Goal: Information Seeking & Learning: Learn about a topic

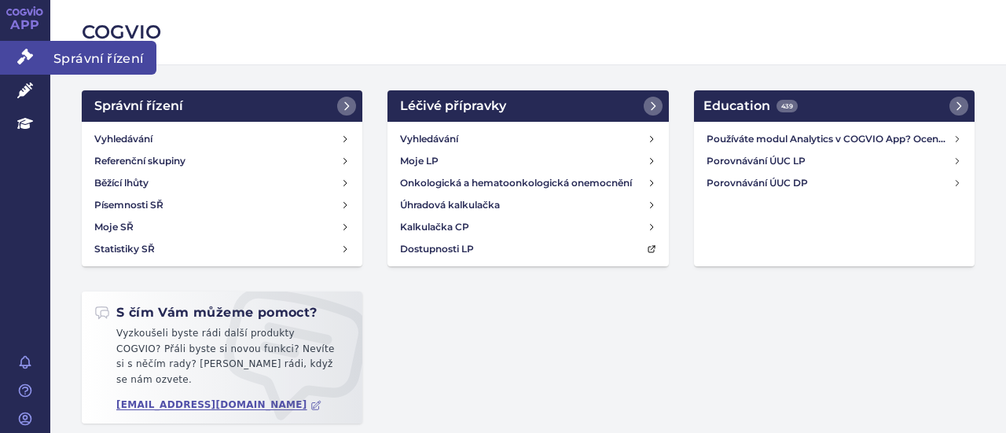
click at [24, 51] on icon at bounding box center [25, 57] width 16 height 16
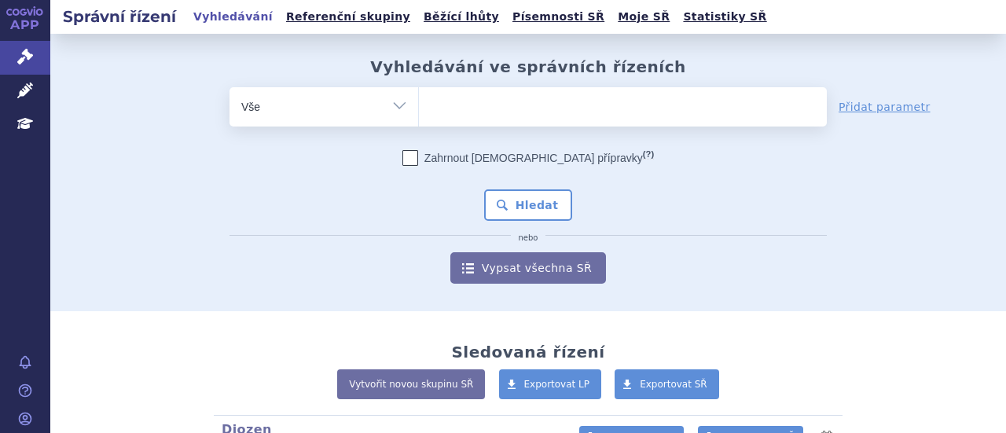
click at [399, 112] on select "Vše Spisová značka Typ SŘ Přípravek/SUKL kód Účastník/Držitel" at bounding box center [323, 104] width 189 height 35
click at [575, 108] on ul at bounding box center [623, 103] width 408 height 33
click at [419, 108] on select at bounding box center [418, 105] width 1 height 39
click at [404, 108] on select "Vše Spisová značka Typ SŘ Přípravek/SUKL kód Účastník/Držitel" at bounding box center [323, 104] width 189 height 35
select select "filter-atc-group"
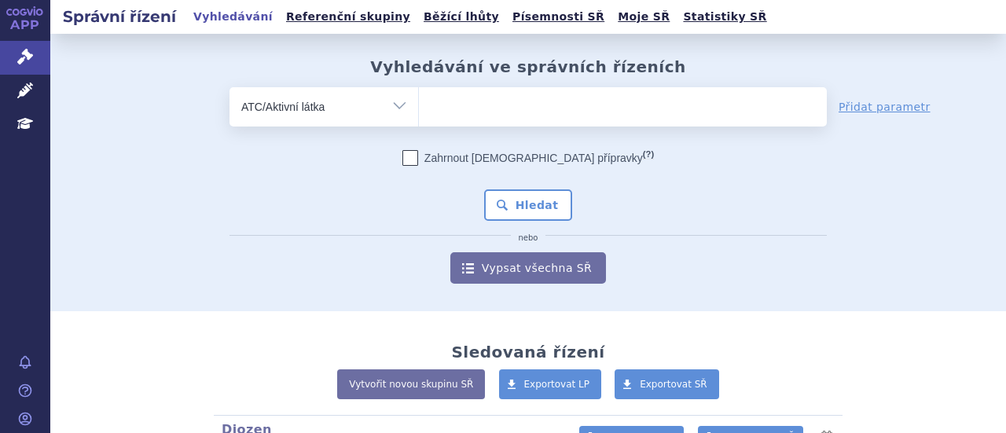
click at [229, 87] on select "Vše Spisová značka Typ SŘ Přípravek/SUKL kód Účastník/Držitel" at bounding box center [323, 104] width 189 height 35
click at [574, 100] on ul at bounding box center [623, 103] width 408 height 33
click at [419, 100] on select at bounding box center [418, 105] width 1 height 39
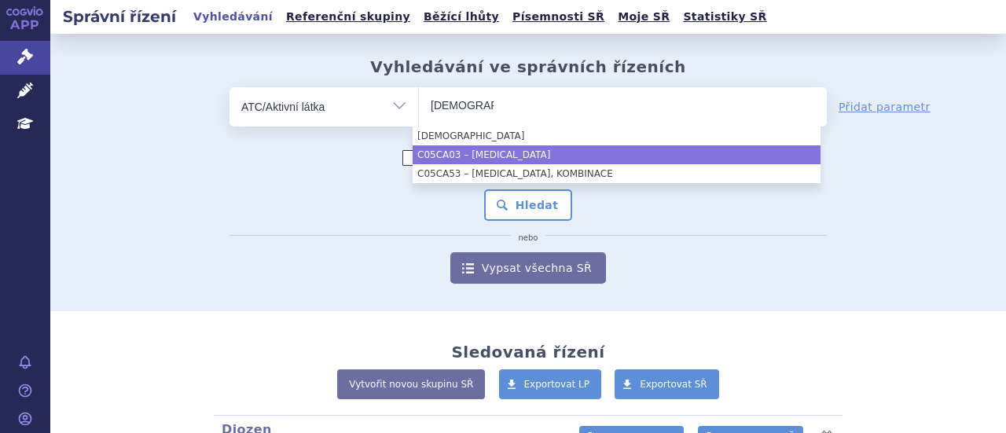
type input "diosmin"
select select "C05CA03"
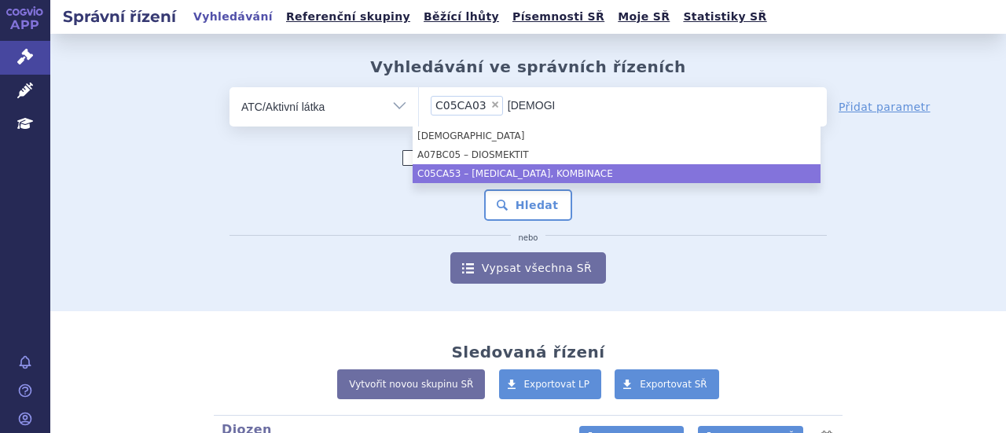
type input "diosm"
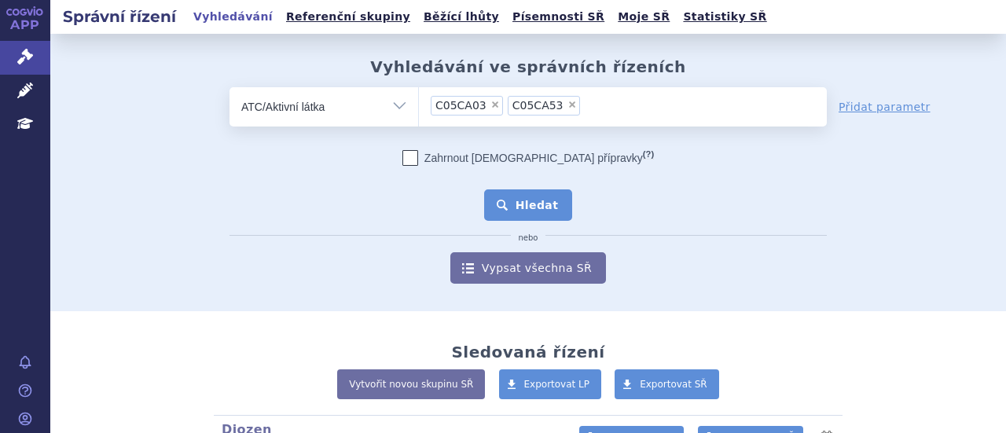
click at [526, 201] on button "Hledat" at bounding box center [528, 204] width 89 height 31
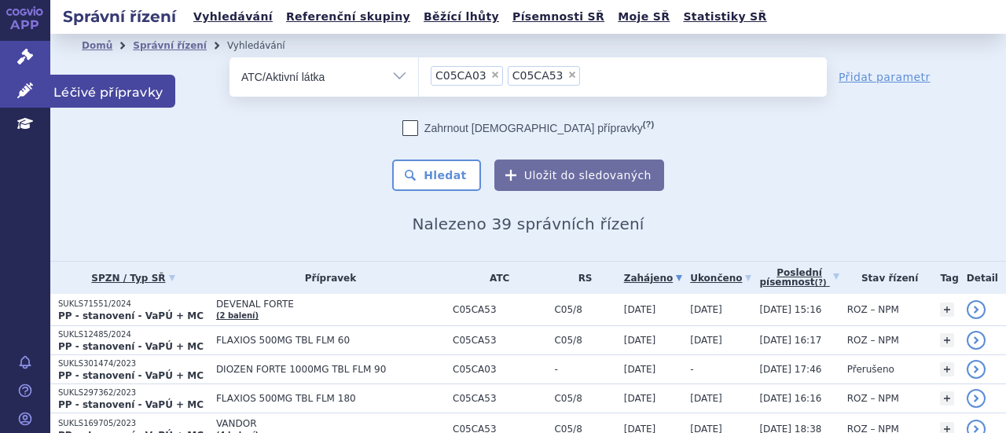
click at [11, 100] on link "Léčivé přípravky" at bounding box center [25, 91] width 50 height 33
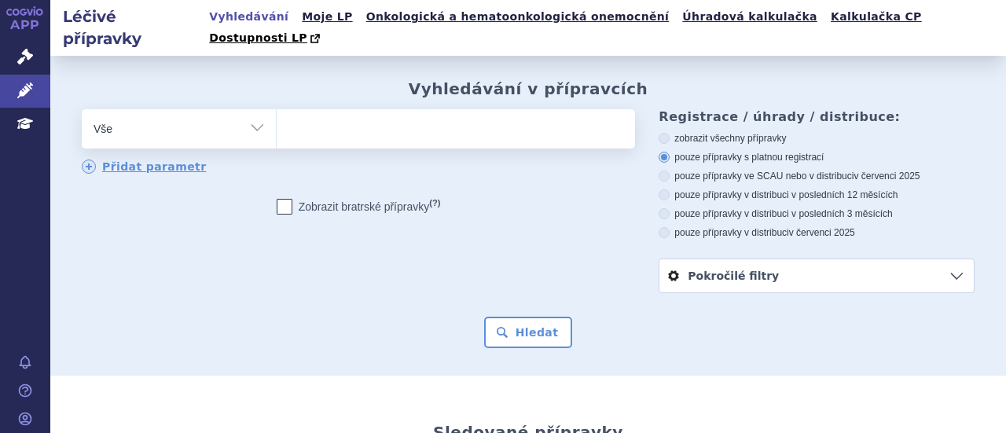
click at [522, 269] on div "odstranit Vše Přípravek/SUKL kód MAH VPOIS ATC/Aktivní látka" at bounding box center [528, 201] width 893 height 184
click at [464, 109] on ul at bounding box center [454, 125] width 354 height 33
click at [277, 108] on select at bounding box center [276, 127] width 1 height 39
click at [228, 116] on select "Vše Přípravek/SUKL kód MAH VPOIS ATC/Aktivní látka Léková forma Síla" at bounding box center [179, 126] width 194 height 35
select select "filter-atc-group"
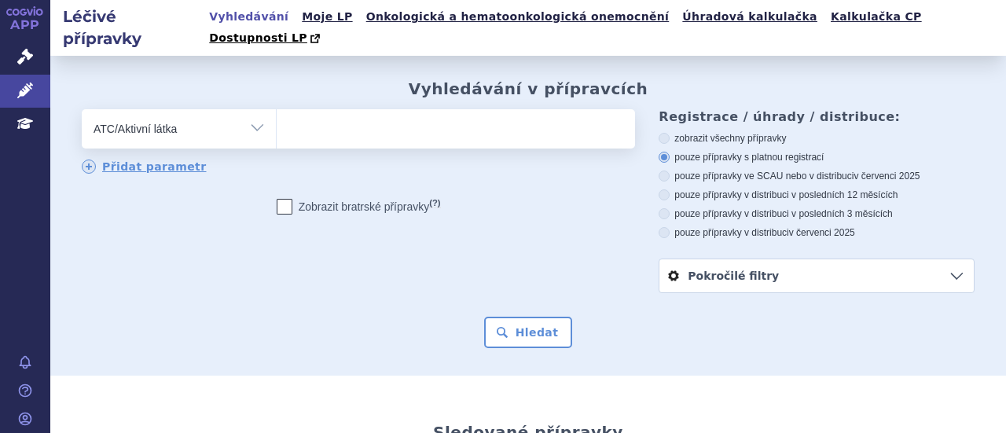
click at [82, 109] on select "Vše Přípravek/SUKL kód MAH VPOIS ATC/Aktivní látka Léková forma Síla" at bounding box center [179, 126] width 194 height 35
click at [361, 126] on span at bounding box center [454, 128] width 354 height 39
click at [277, 126] on select at bounding box center [276, 127] width 1 height 39
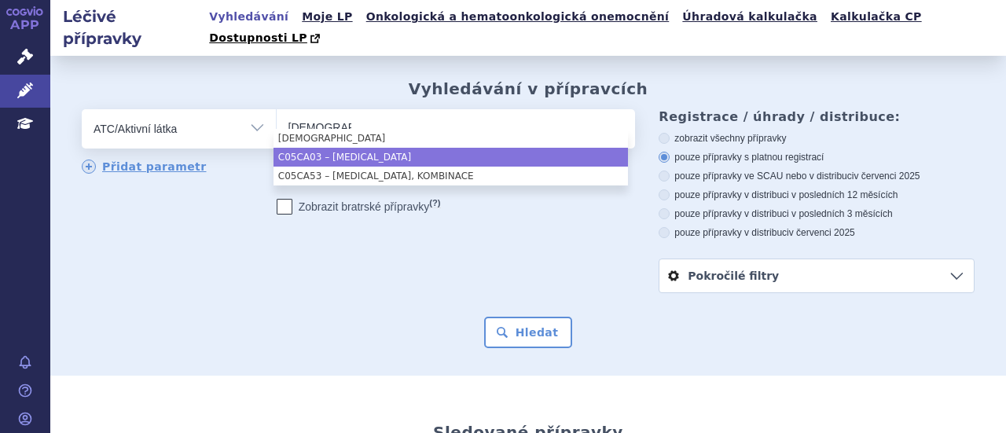
type input "diosmin"
select select "C05CA03"
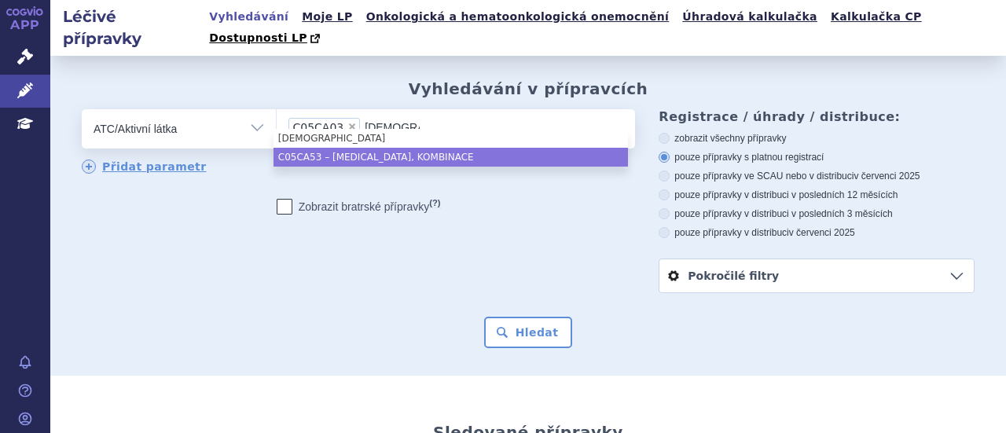
type input "diosmi"
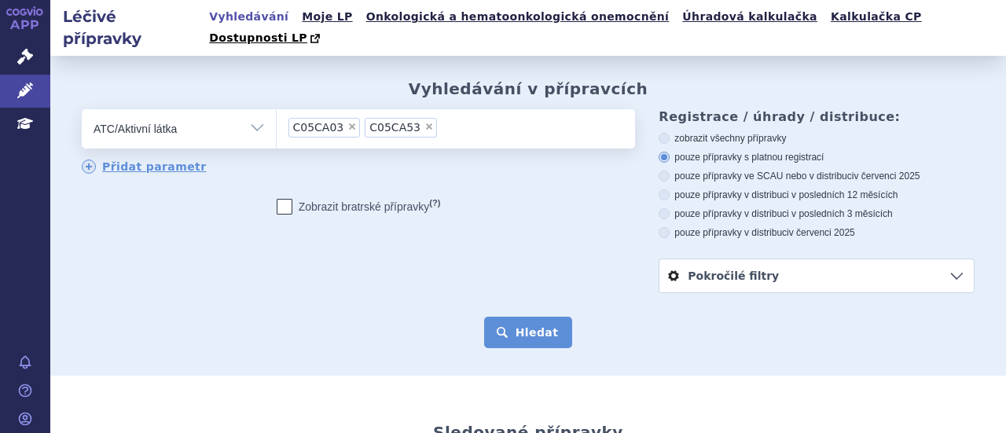
click at [526, 317] on button "Hledat" at bounding box center [528, 332] width 89 height 31
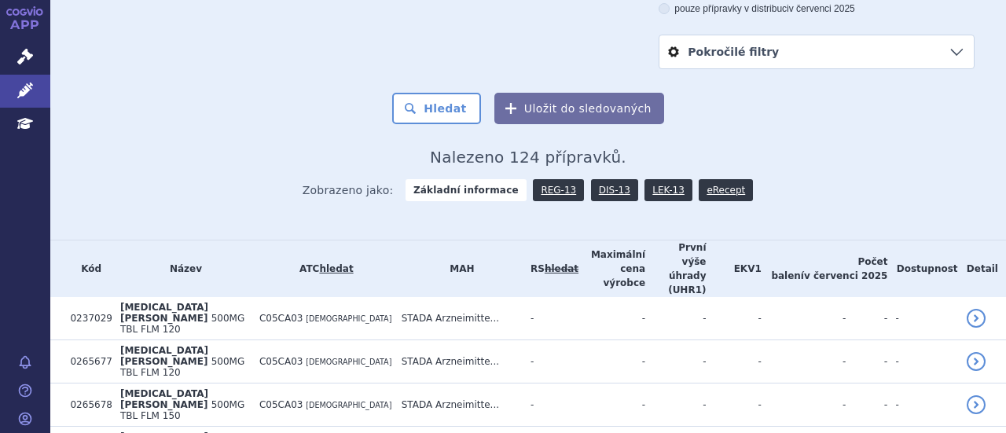
scroll to position [223, 0]
click at [699, 180] on link "eRecept" at bounding box center [726, 191] width 54 height 22
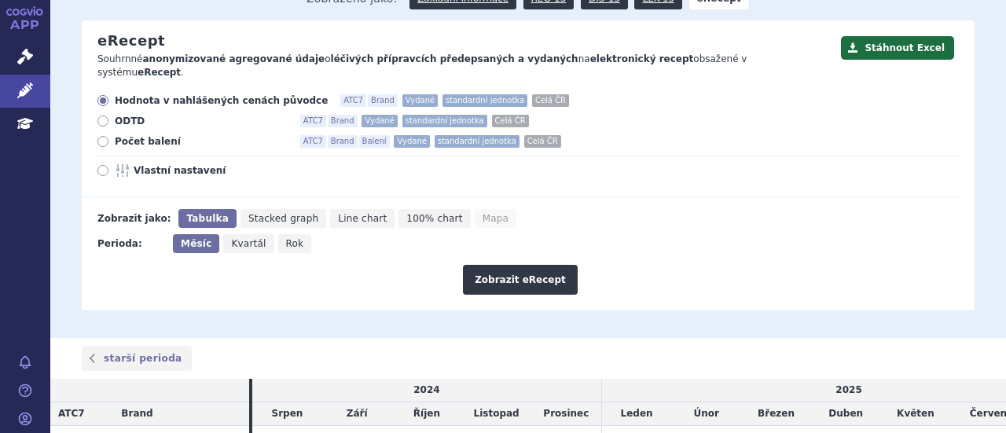
scroll to position [171, 0]
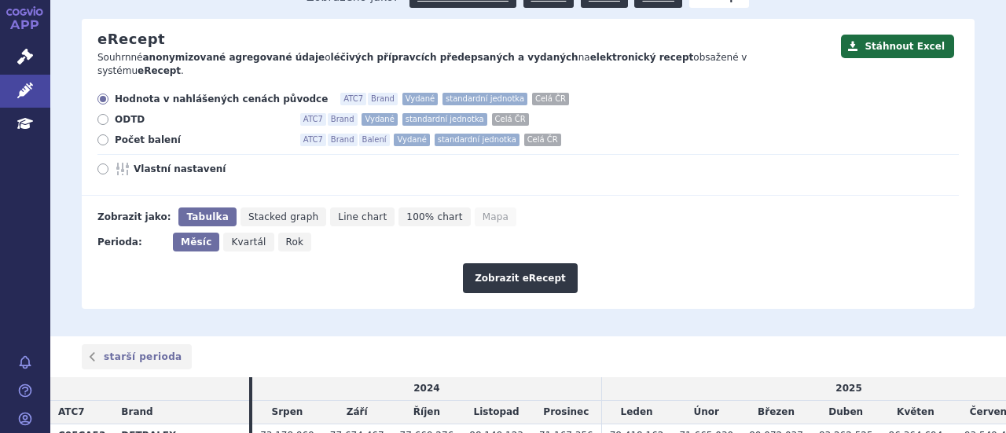
click at [132, 134] on span "Počet balení" at bounding box center [201, 140] width 173 height 13
click at [109, 137] on input "Počet balení ATC7 Brand Balení Vydané standardní jednotka Celá ČR" at bounding box center [104, 142] width 10 height 10
radio input "true"
click at [102, 163] on icon at bounding box center [102, 168] width 11 height 11
click at [102, 166] on input "Vlastní nastavení" at bounding box center [104, 171] width 10 height 10
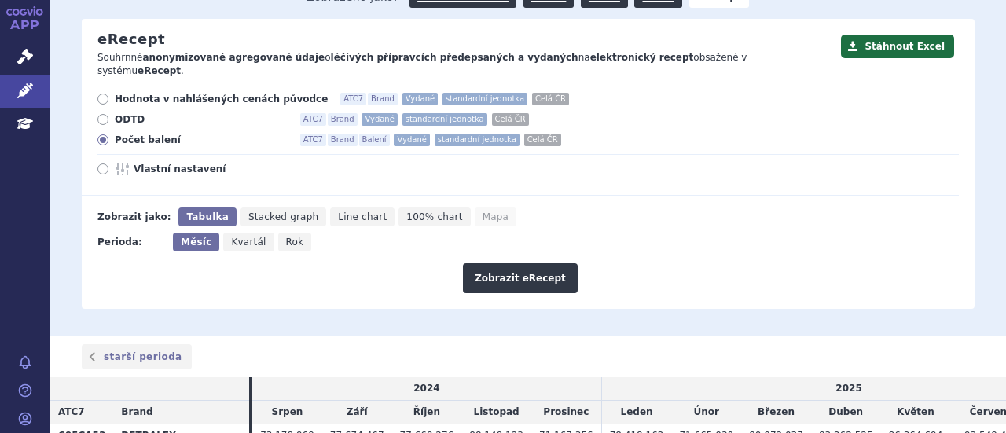
radio input "true"
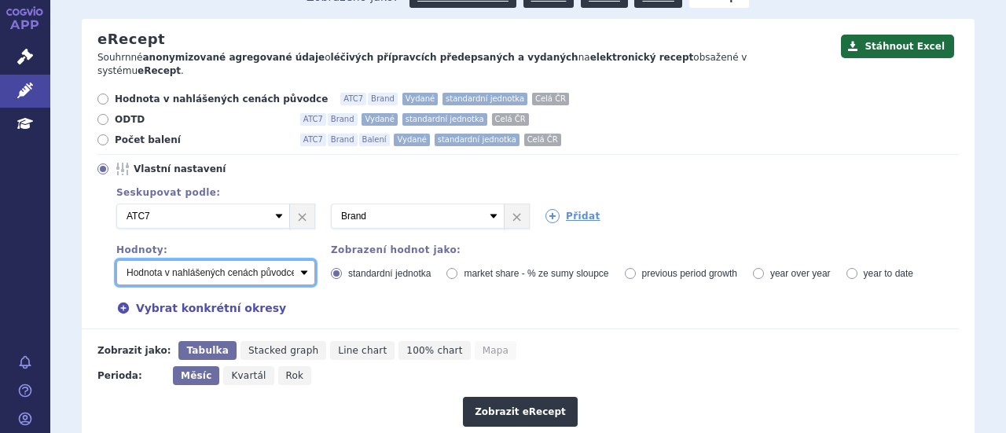
click at [303, 260] on select "Počet balení - vydané Hodnota v nahlášených cenách původce - vydané Hodnota v m…" at bounding box center [215, 272] width 199 height 25
select select "vydanePackages"
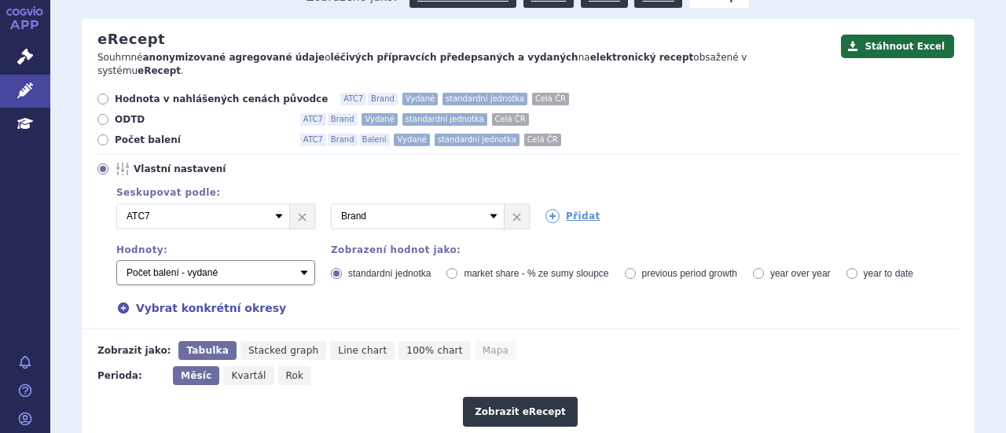
click at [116, 260] on select "Počet balení - vydané Hodnota v nahlášených cenách původce - vydané Hodnota v m…" at bounding box center [215, 272] width 199 height 25
click at [577, 209] on link "Přidat" at bounding box center [572, 216] width 55 height 14
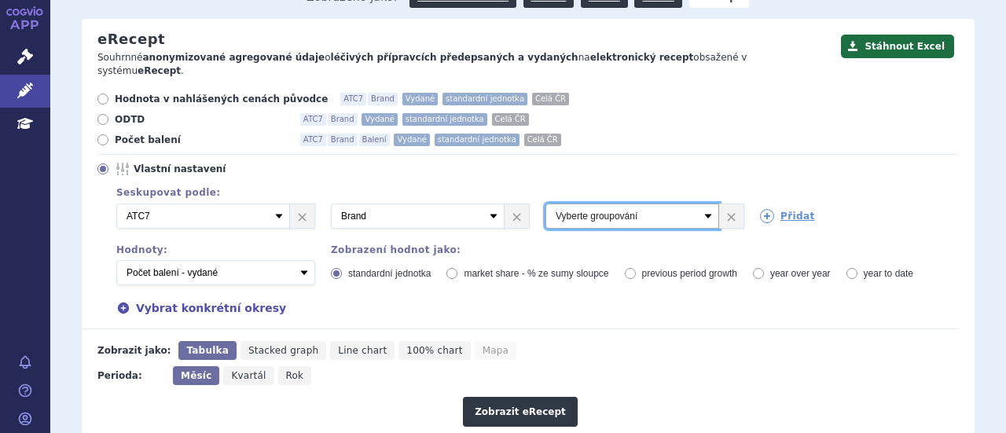
click at [696, 204] on select "Vyberte groupování ATC3 ATC5 ATC7 Brand Balení Síla Forma SÚKL kód MAH VPOIS Re…" at bounding box center [632, 216] width 174 height 25
select select "package"
click at [545, 204] on select "Vyberte groupování ATC3 ATC5 ATC7 Brand Balení Síla Forma SÚKL kód MAH VPOIS Re…" at bounding box center [632, 216] width 174 height 25
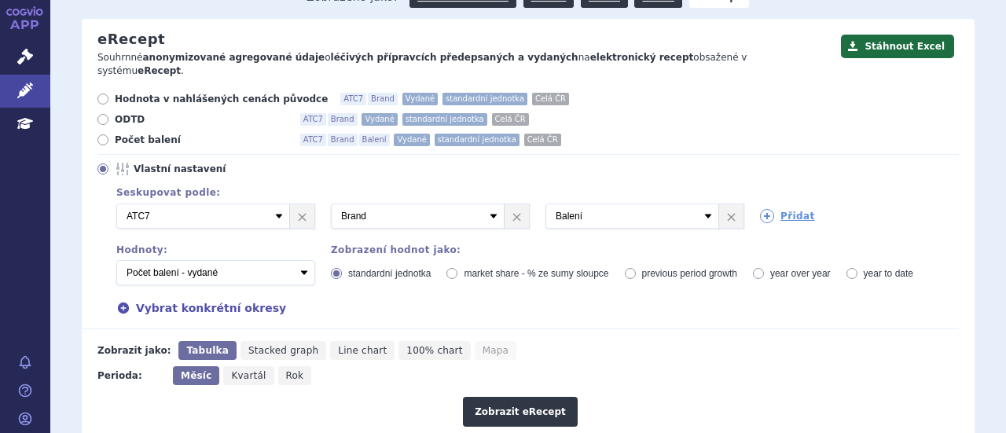
click at [248, 370] on span "Kvartál" at bounding box center [248, 375] width 35 height 11
click at [233, 366] on input "Kvartál" at bounding box center [228, 371] width 10 height 10
radio input "true"
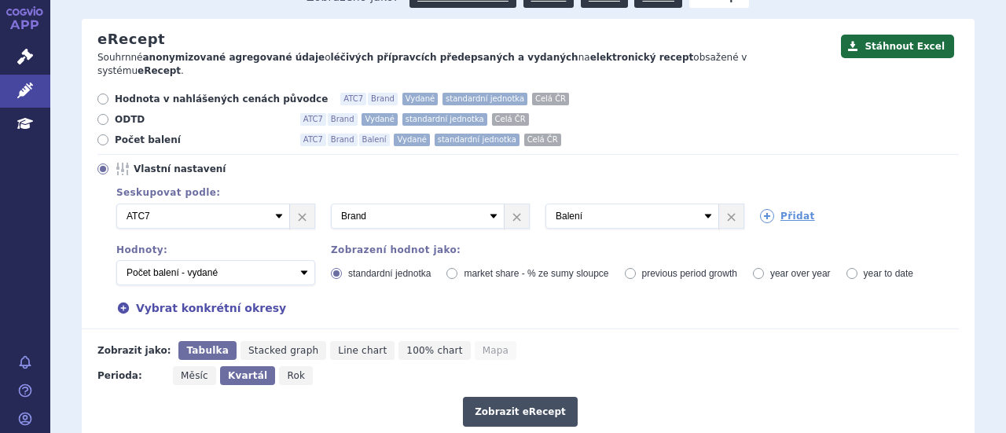
click at [525, 397] on button "Zobrazit eRecept" at bounding box center [520, 412] width 115 height 30
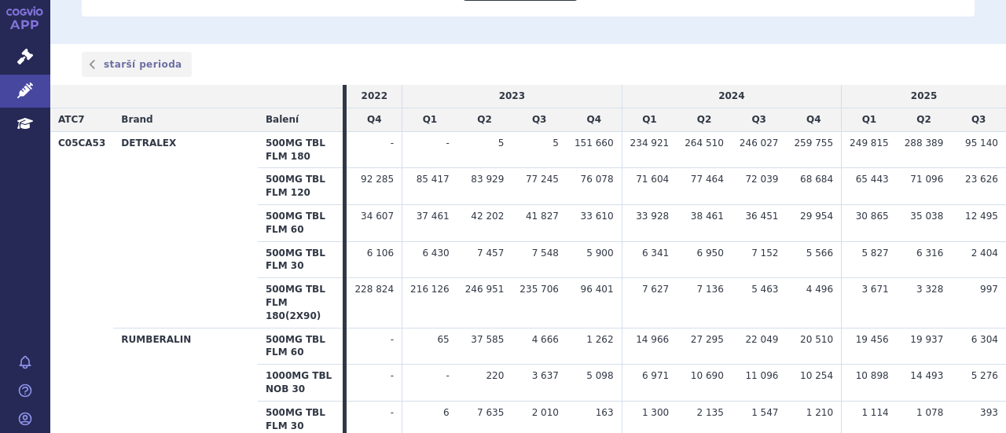
scroll to position [596, 0]
drag, startPoint x: 856, startPoint y: 255, endPoint x: 936, endPoint y: 259, distance: 79.5
click at [936, 365] on tr "1000MG TBL NOB 30 - - 220 3 637 5 098 6 971" at bounding box center [527, 383] width 955 height 37
click at [936, 371] on span "14 493" at bounding box center [926, 376] width 33 height 11
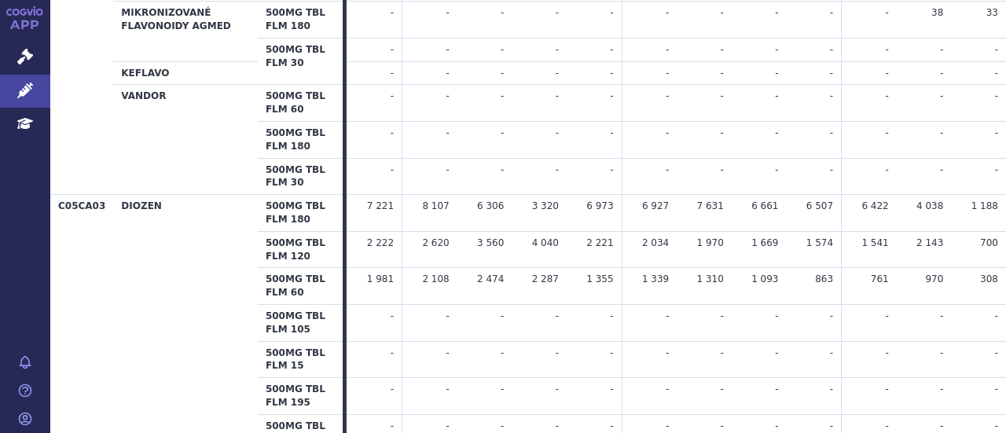
scroll to position [1821, 0]
